Goal: Task Accomplishment & Management: Manage account settings

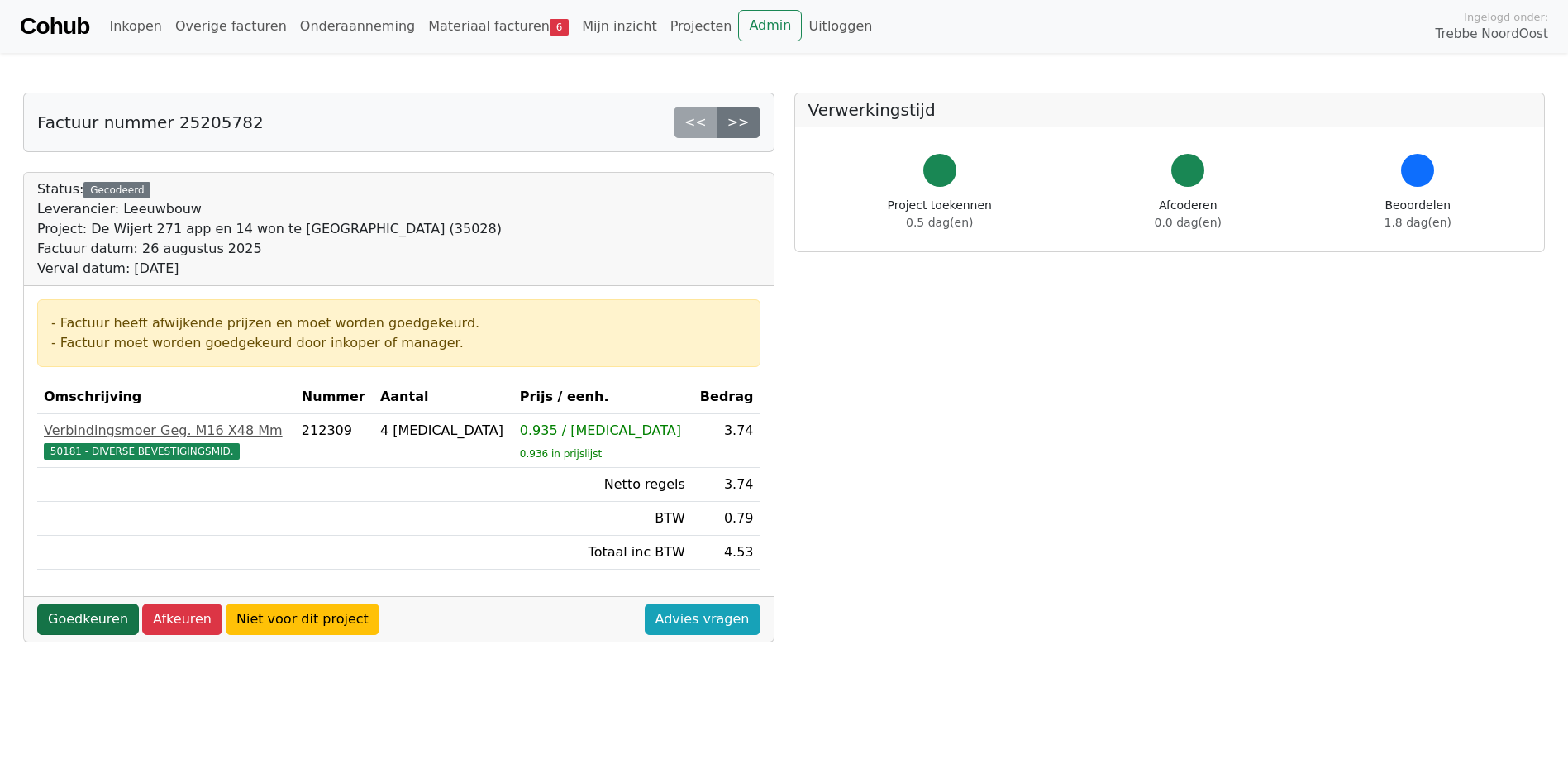
click at [86, 621] on link "Goedkeuren" at bounding box center [87, 619] width 102 height 31
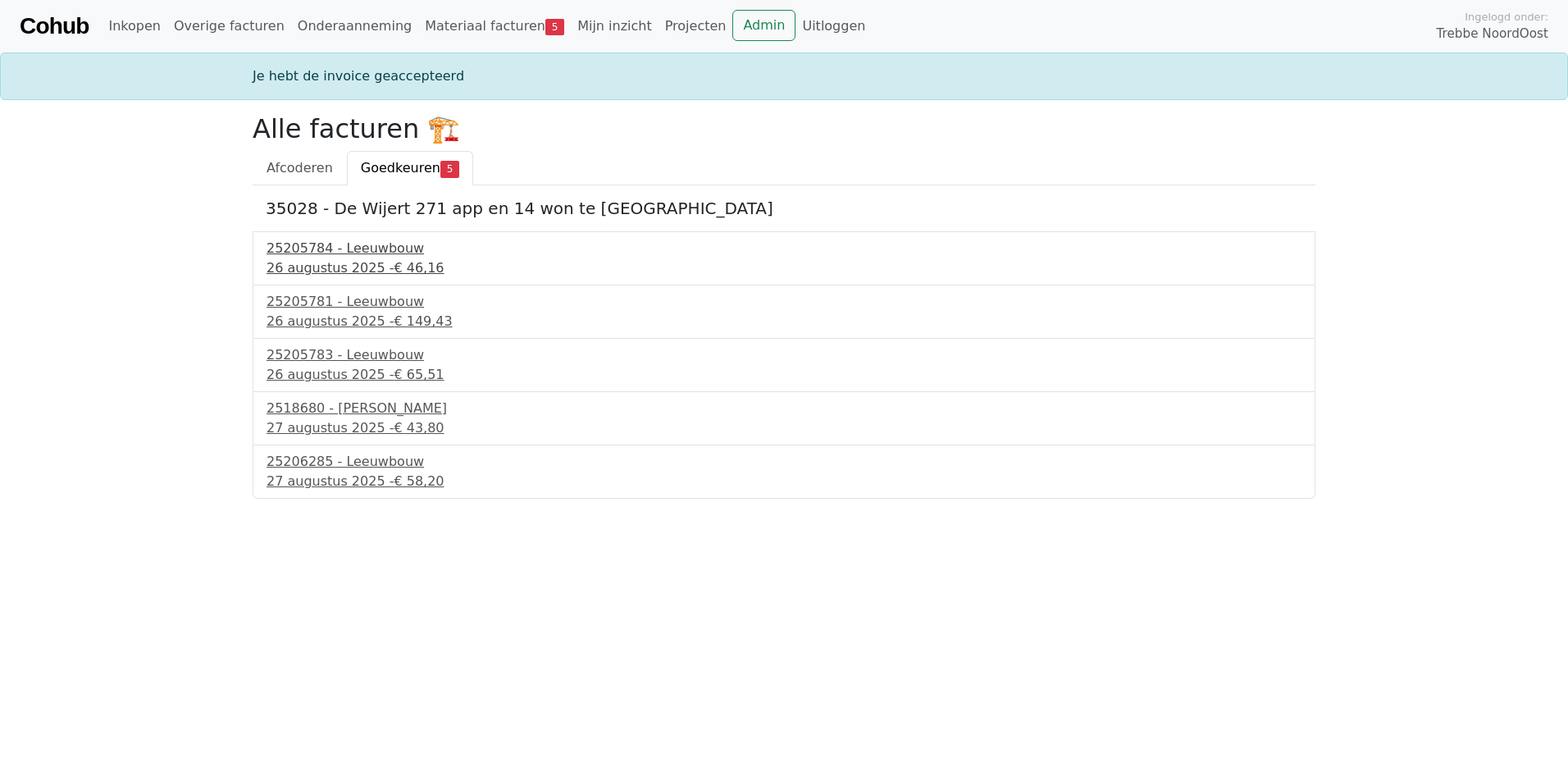
click at [368, 258] on div "26 augustus 2025 - € 46,16" at bounding box center [784, 268] width 1035 height 20
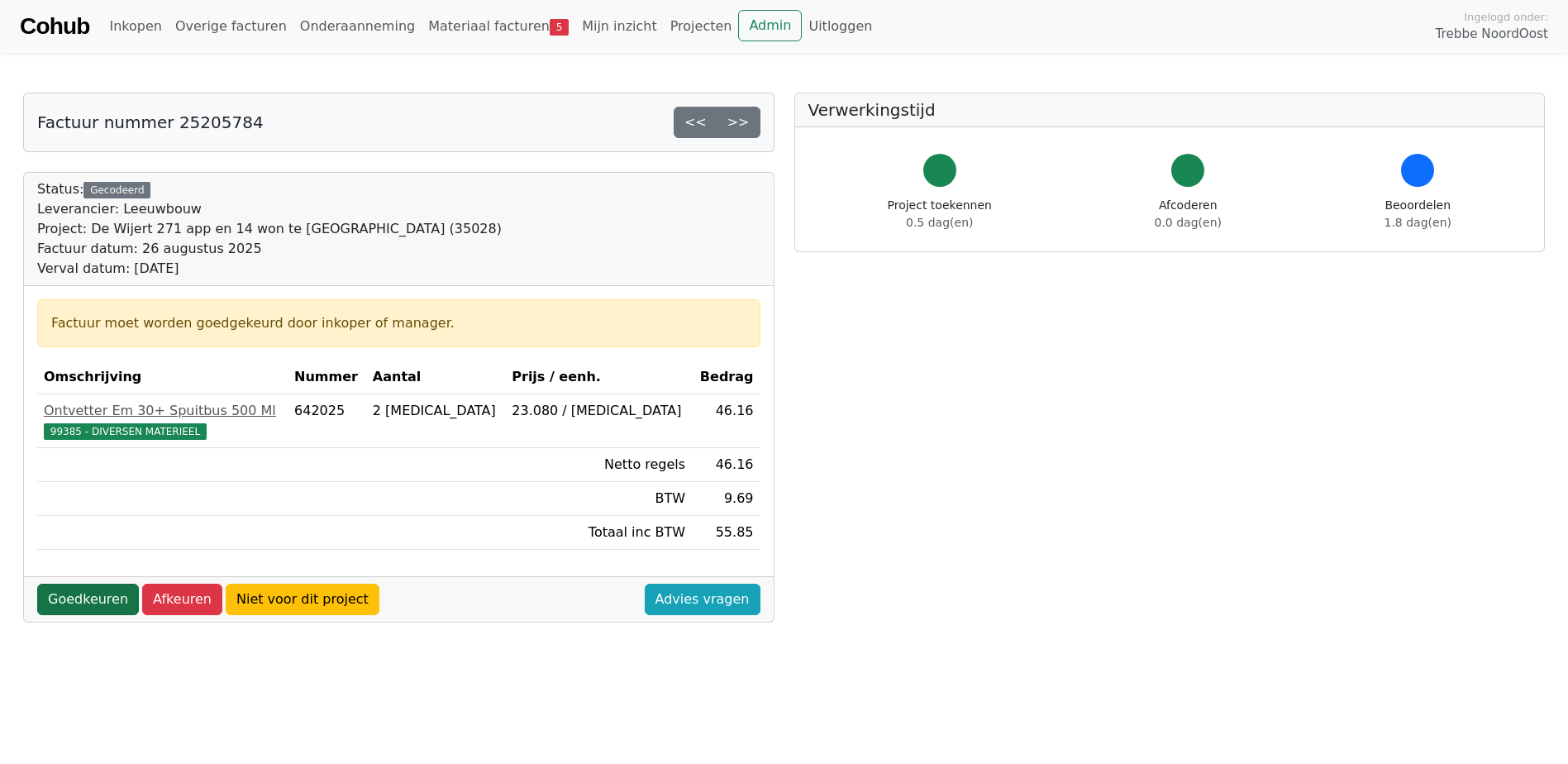
click at [102, 597] on link "Goedkeuren" at bounding box center [87, 599] width 102 height 31
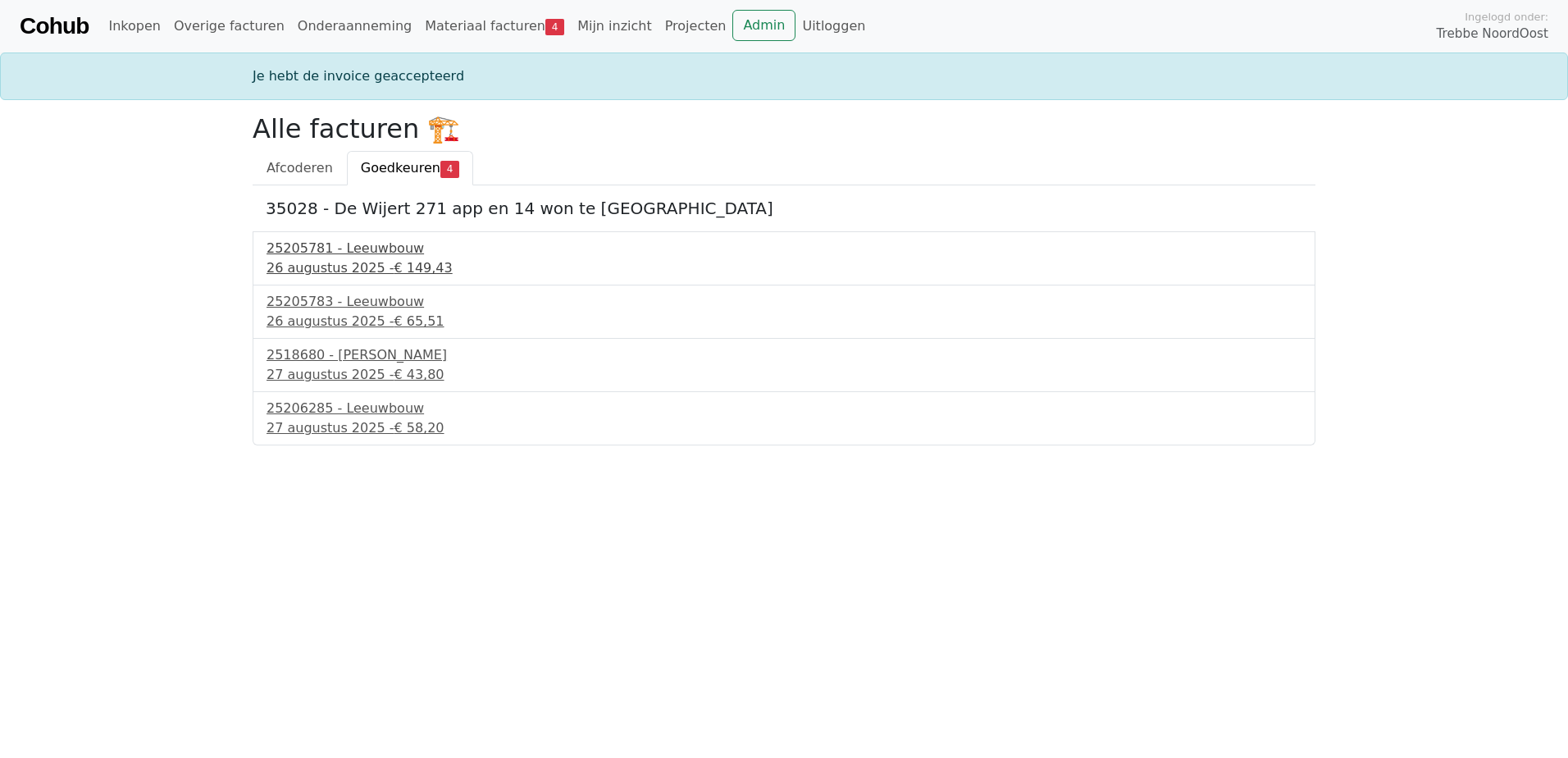
click at [330, 260] on div "26 augustus 2025 - € 149,43" at bounding box center [784, 268] width 1035 height 20
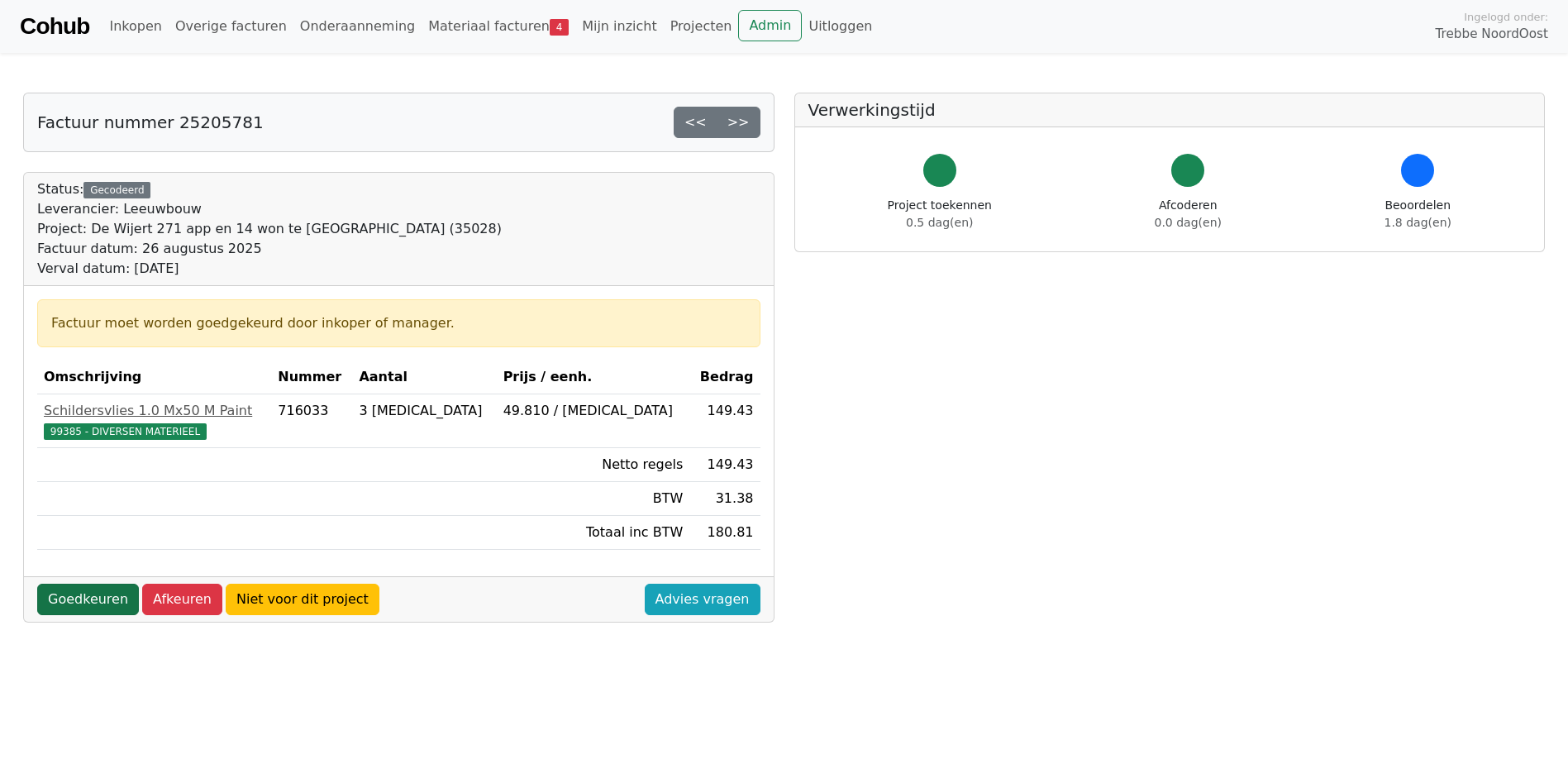
click at [65, 596] on link "Goedkeuren" at bounding box center [87, 599] width 102 height 31
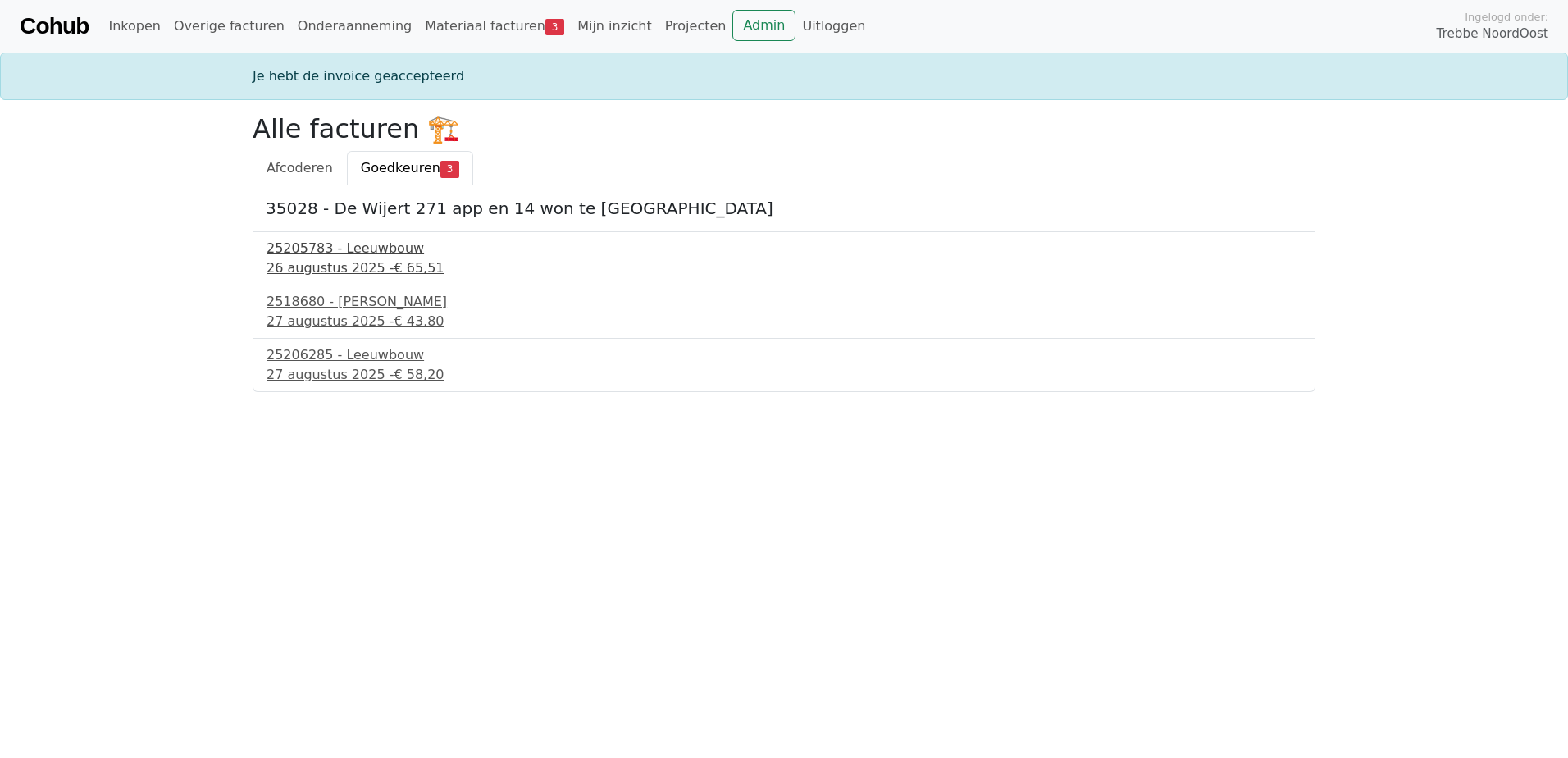
click at [308, 256] on div "25205783 - Leeuwbouw" at bounding box center [784, 248] width 1035 height 20
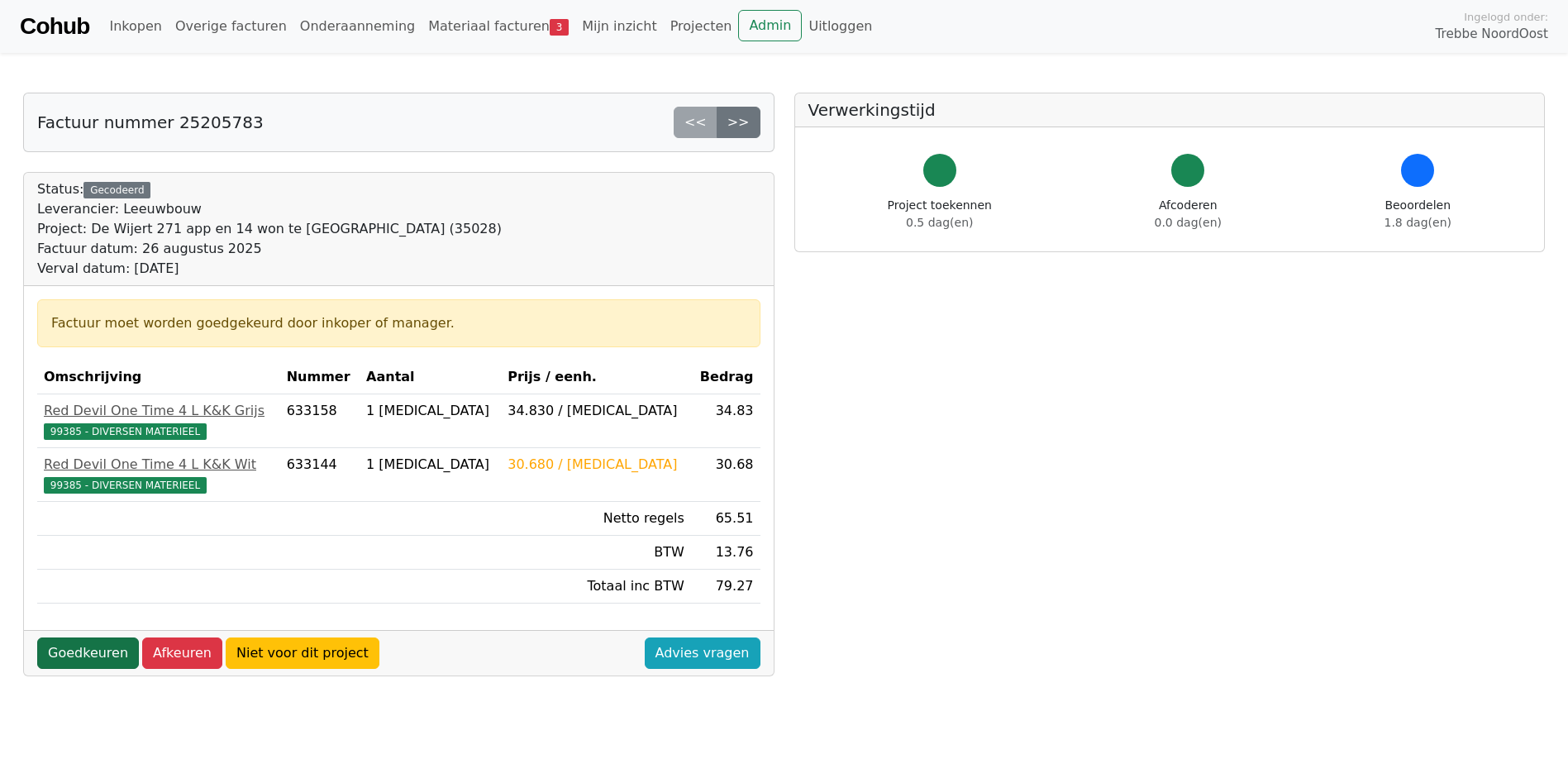
click at [77, 648] on link "Goedkeuren" at bounding box center [87, 653] width 102 height 31
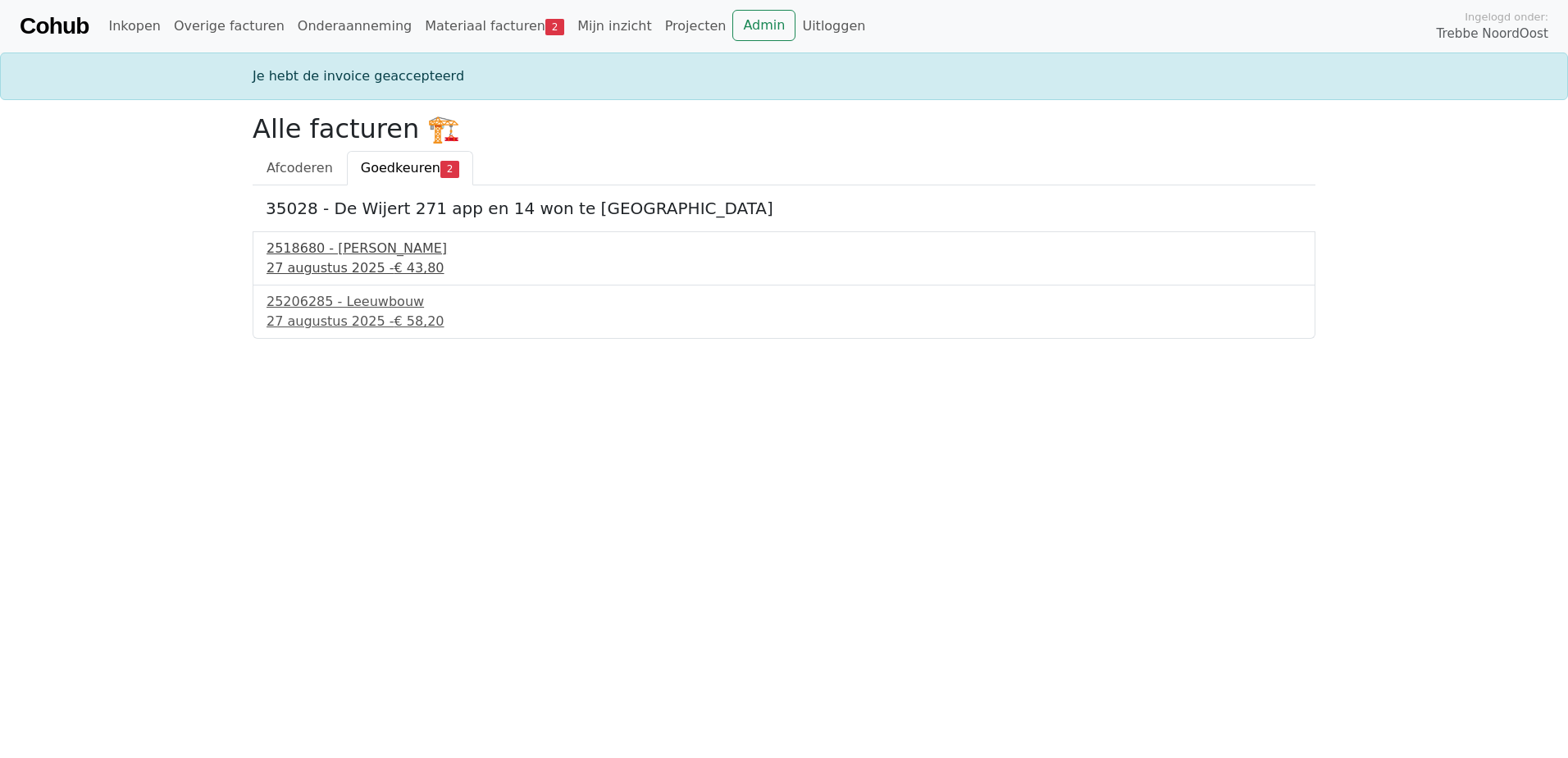
click at [341, 274] on div "27 augustus 2025 - € 43,80" at bounding box center [784, 268] width 1035 height 20
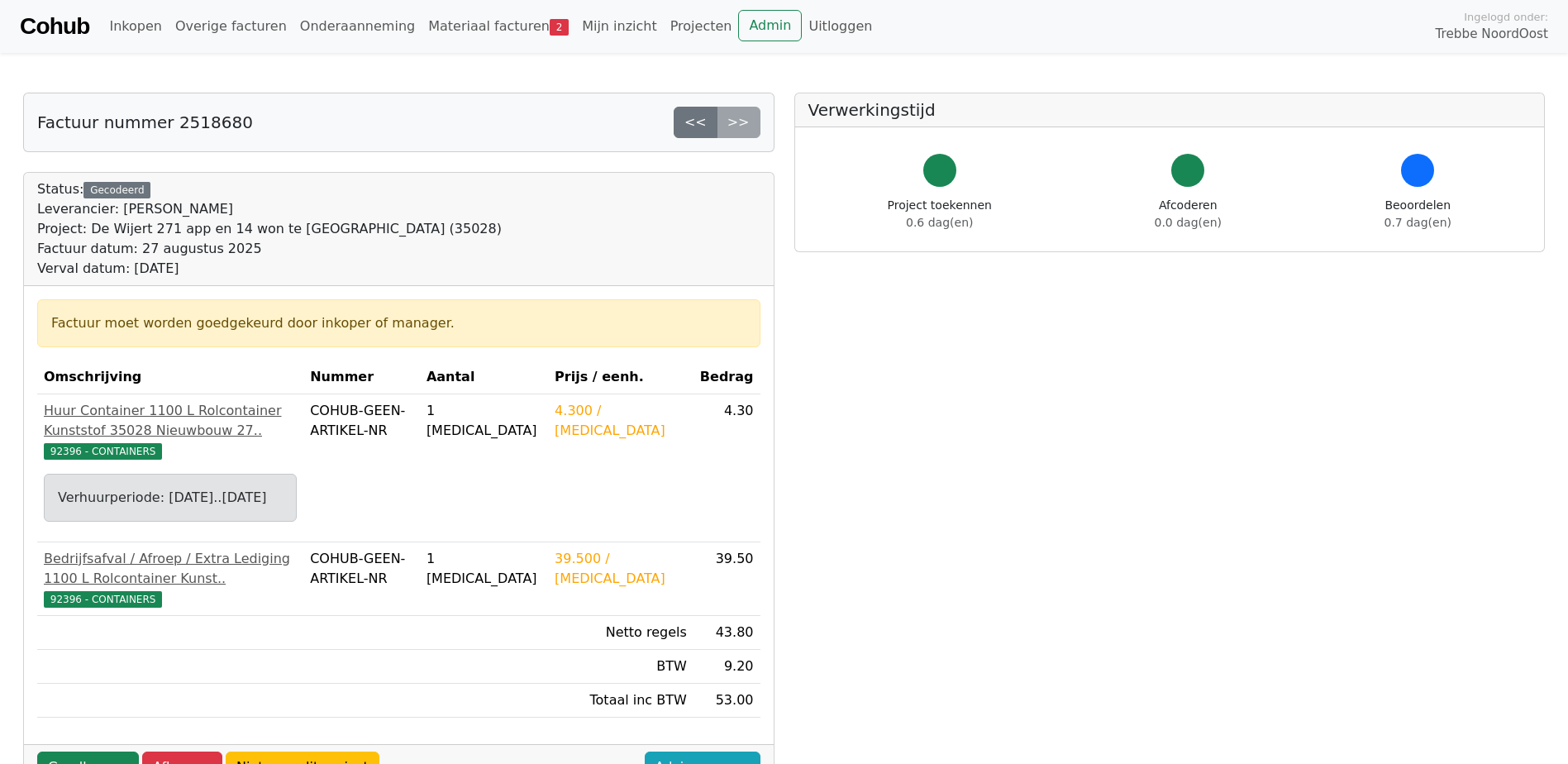
scroll to position [165, 0]
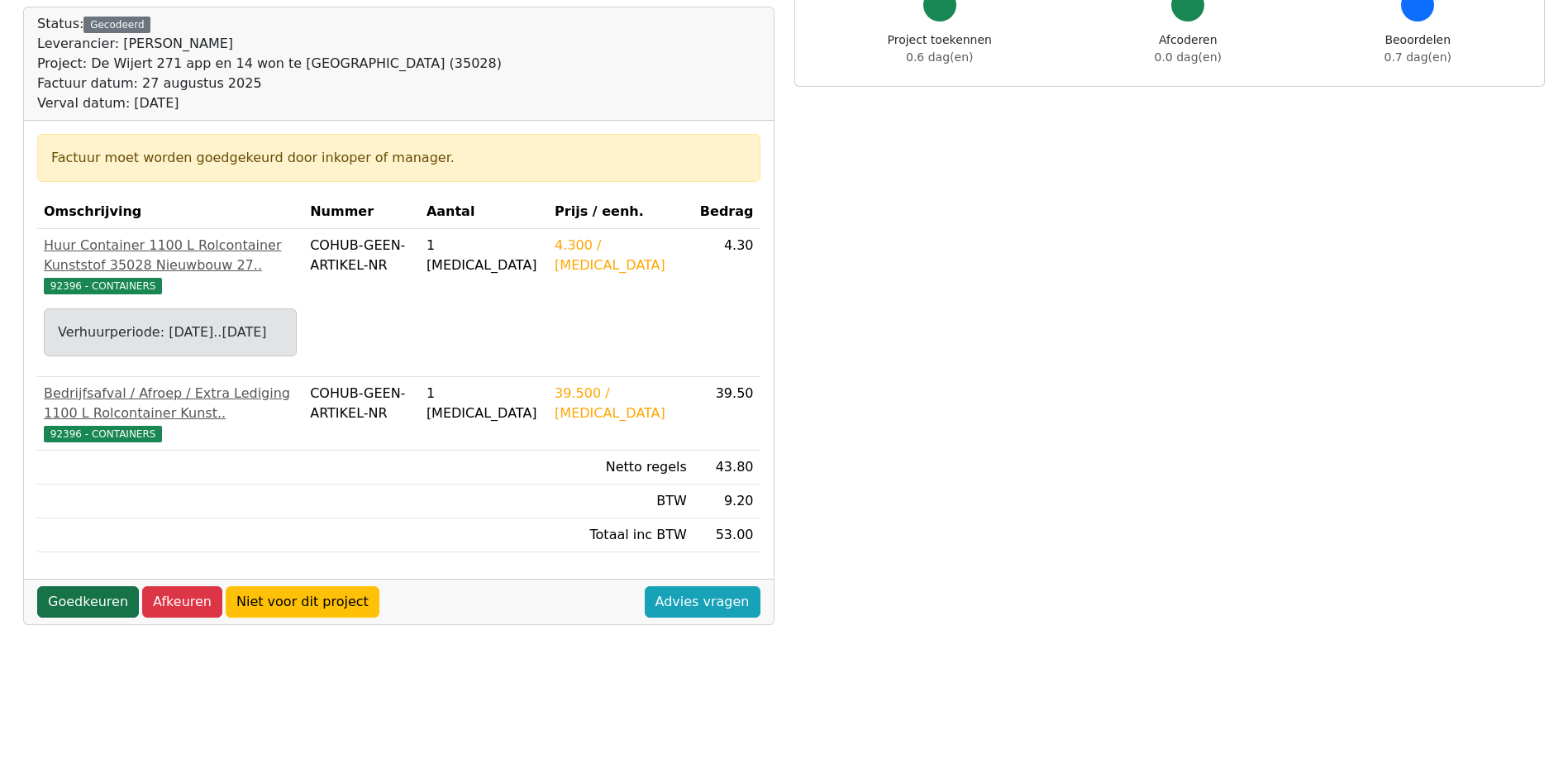
click at [80, 618] on link "Goedkeuren" at bounding box center [87, 602] width 102 height 31
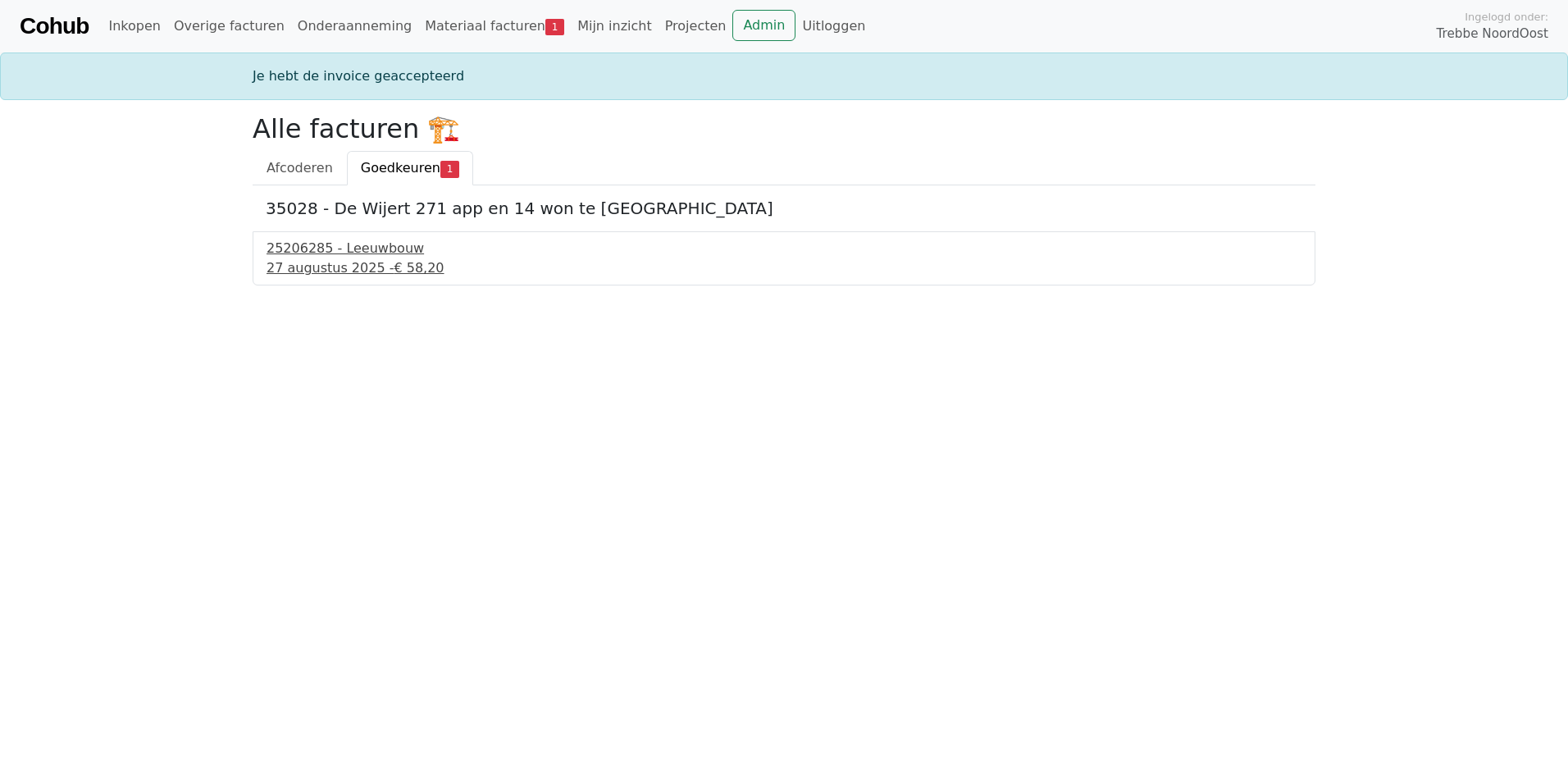
click at [274, 249] on div "25206285 - Leeuwbouw" at bounding box center [784, 248] width 1035 height 20
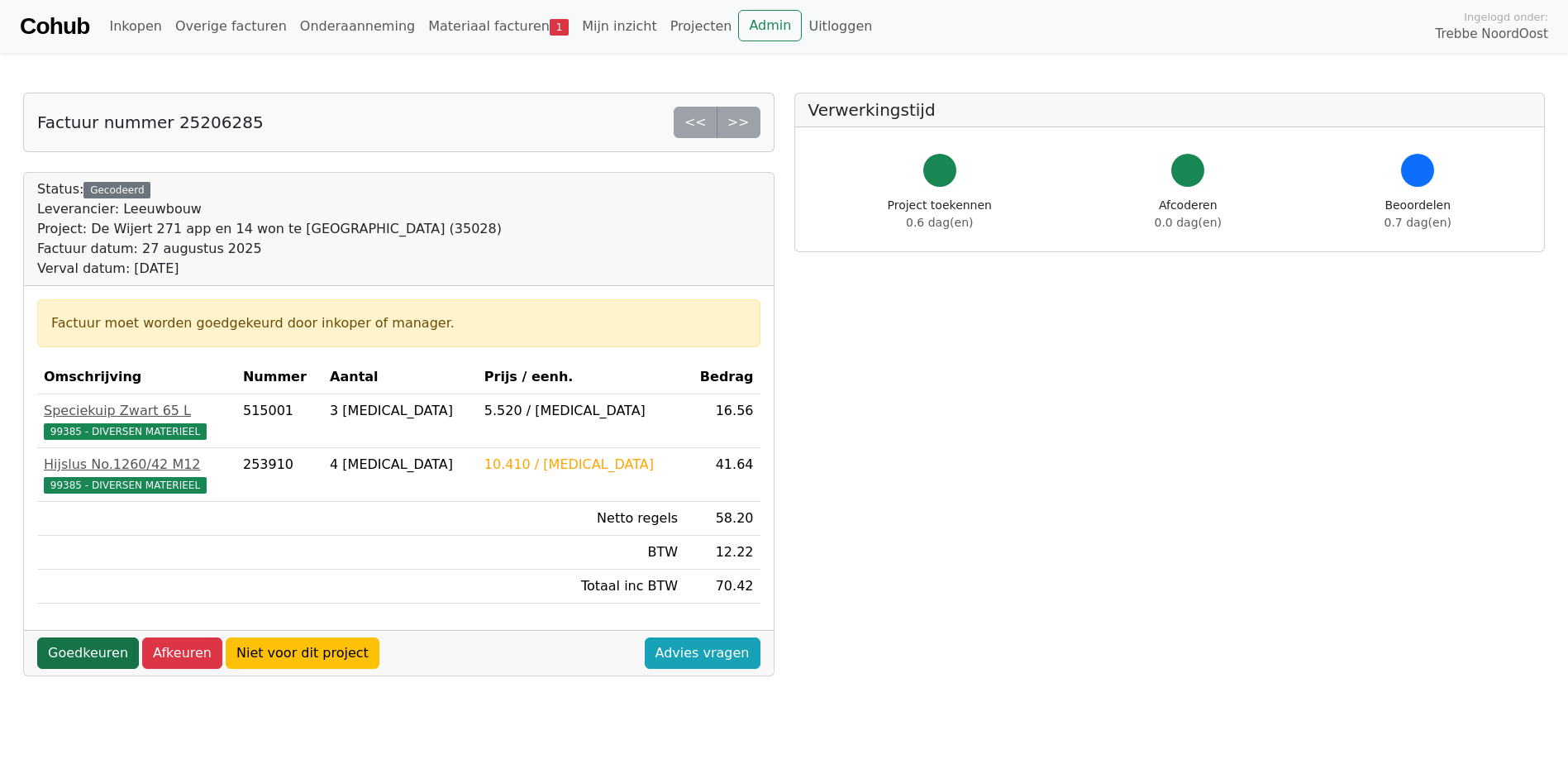
click at [84, 648] on link "Goedkeuren" at bounding box center [87, 653] width 102 height 31
